Goal: Information Seeking & Learning: Find specific page/section

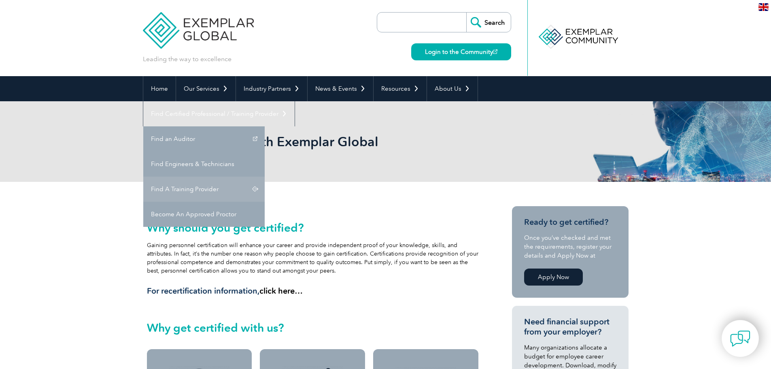
click at [265, 177] on link "Find A Training Provider" at bounding box center [203, 189] width 121 height 25
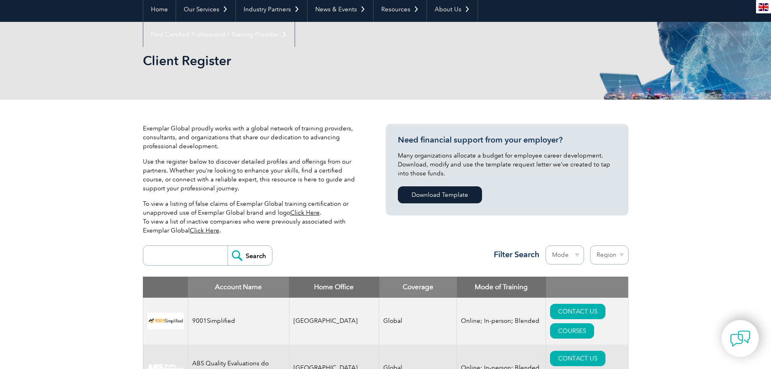
scroll to position [81, 0]
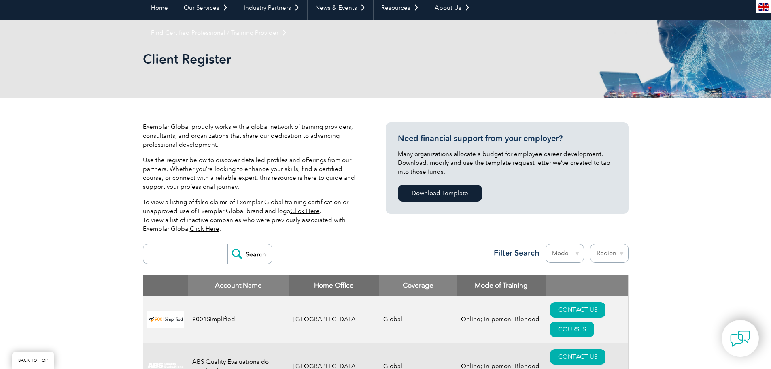
click at [190, 255] on input "search" at bounding box center [187, 253] width 80 height 19
type input "unichrone"
click at [228, 244] on input "Search" at bounding box center [250, 253] width 45 height 19
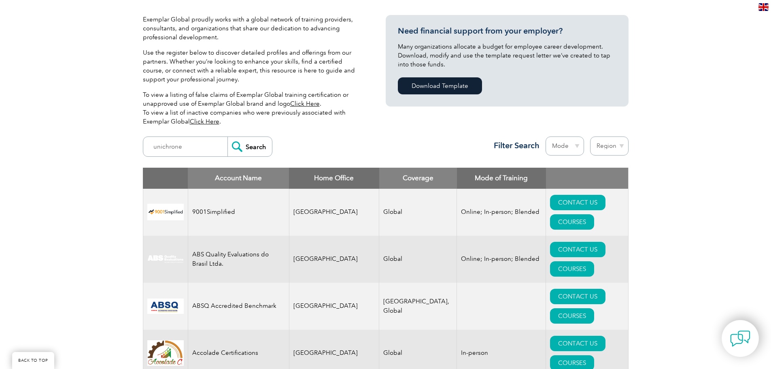
scroll to position [202, 0]
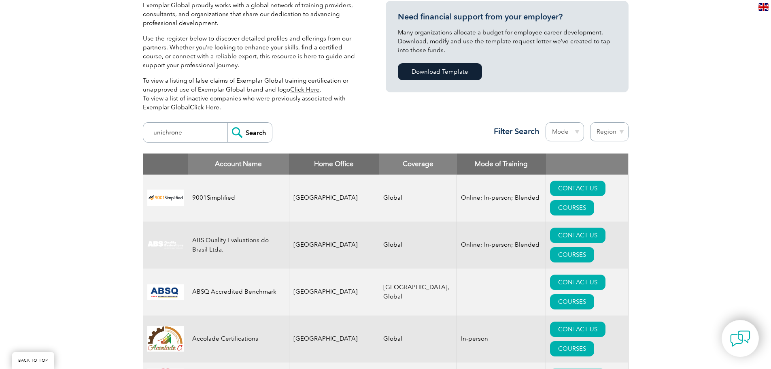
click at [185, 129] on input "unichrone" at bounding box center [187, 132] width 80 height 19
click at [572, 130] on select "Mode Online In-person Blended" at bounding box center [565, 131] width 38 height 19
select select "Online"
click at [546, 122] on select "Mode Online In-person Blended" at bounding box center [565, 131] width 38 height 19
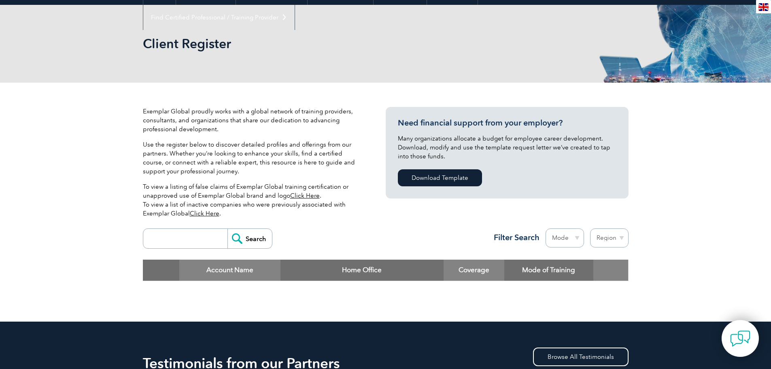
scroll to position [121, 0]
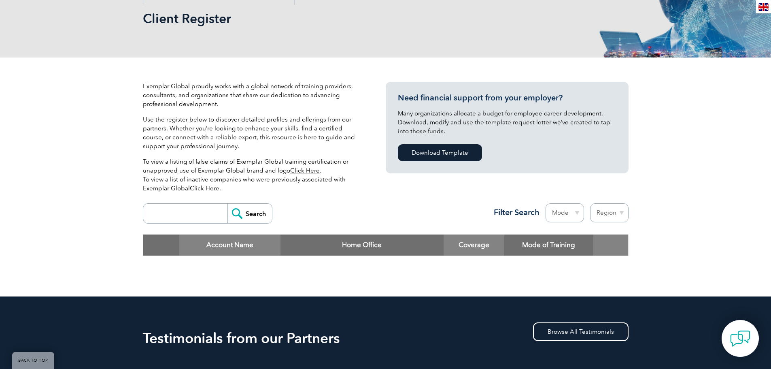
click at [205, 201] on div "Search Region Australia Bahrain Bangladesh Brazil Canada Colombia Dominican Rep…" at bounding box center [386, 216] width 486 height 35
click at [205, 200] on div "Search Region Australia Bahrain Bangladesh Brazil Canada Colombia Dominican Rep…" at bounding box center [386, 216] width 486 height 35
click at [179, 211] on input "search" at bounding box center [187, 213] width 80 height 19
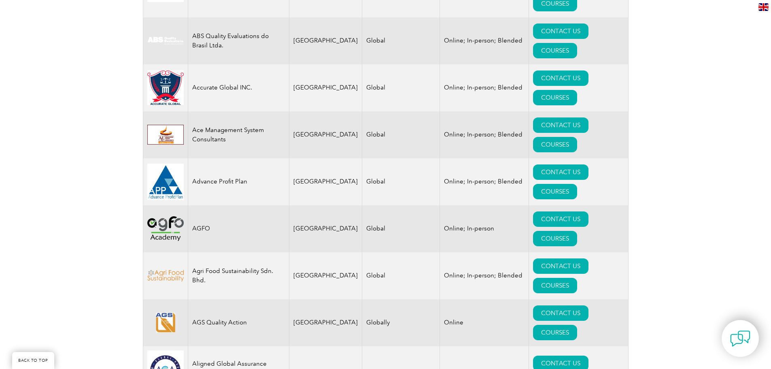
scroll to position [243, 0]
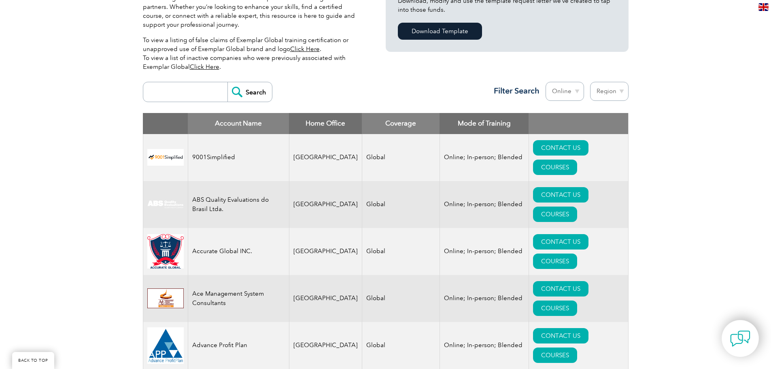
click at [173, 96] on input "search" at bounding box center [187, 91] width 80 height 19
type input "un"
click at [228, 93] on input "Search" at bounding box center [250, 91] width 45 height 19
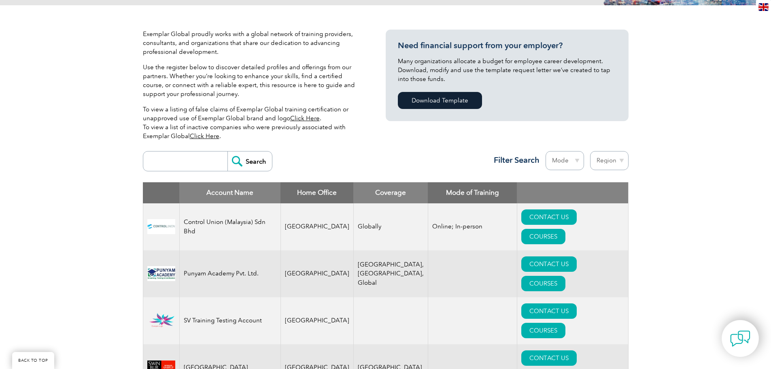
scroll to position [121, 0]
